Goal: Navigation & Orientation: Find specific page/section

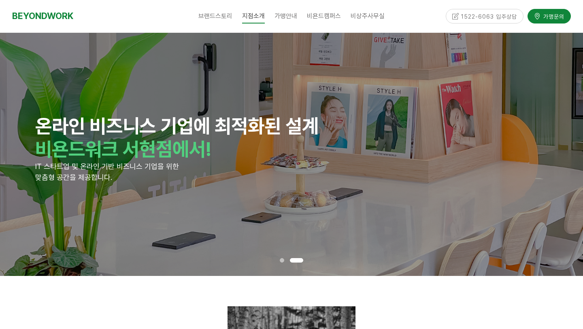
click at [282, 257] on div at bounding box center [282, 260] width 10 height 8
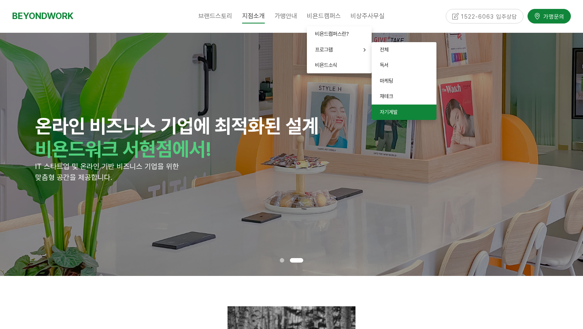
click at [397, 111] on span "자기계발" at bounding box center [389, 112] width 18 height 6
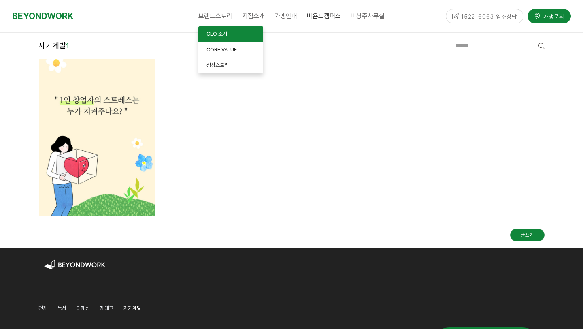
click at [221, 36] on span "CEO 소개" at bounding box center [216, 34] width 21 height 6
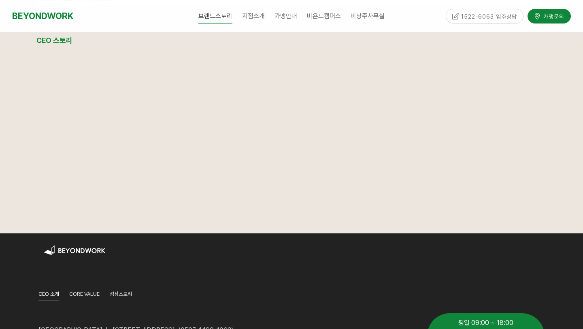
scroll to position [1031, 0]
